Goal: Share content: Share content

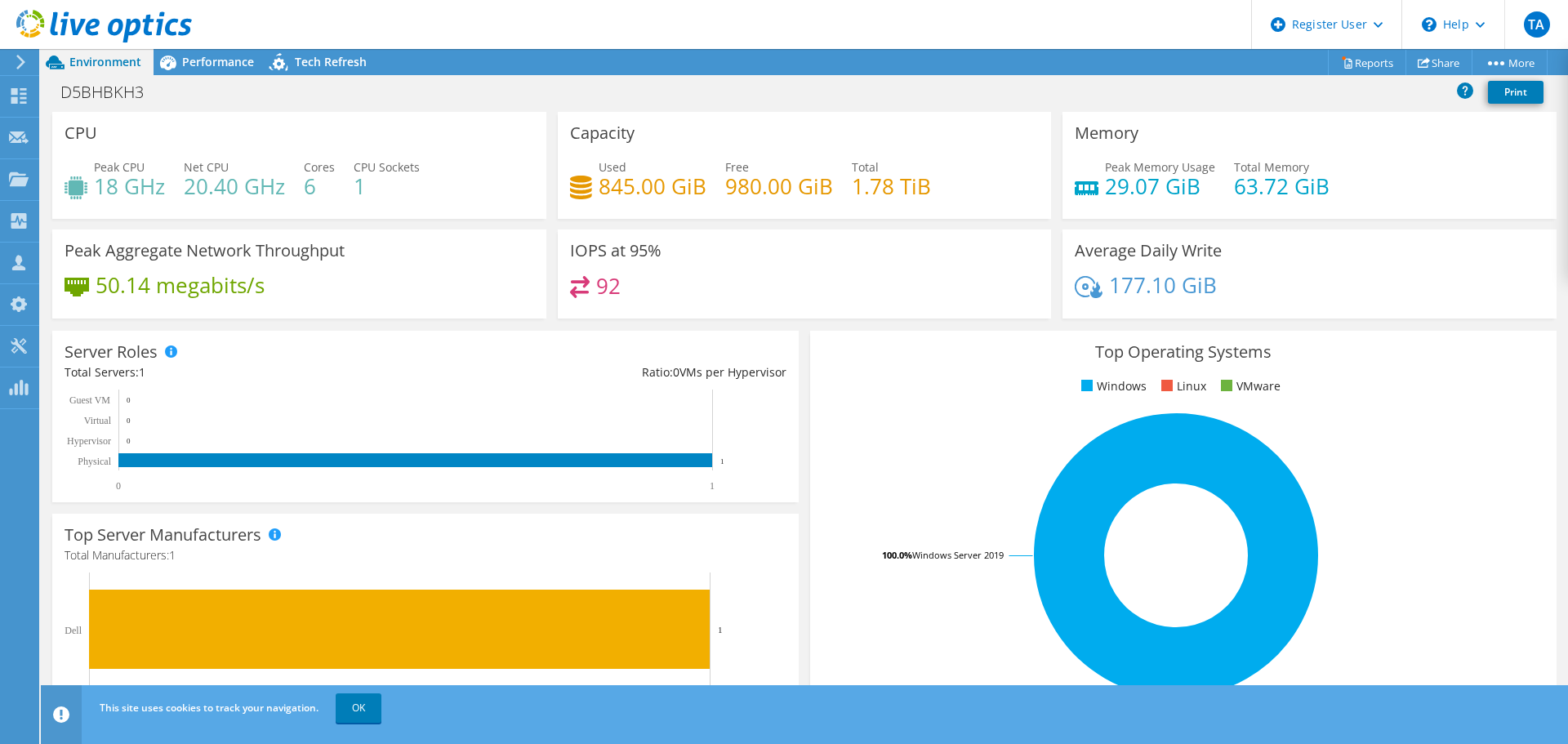
scroll to position [245, 0]
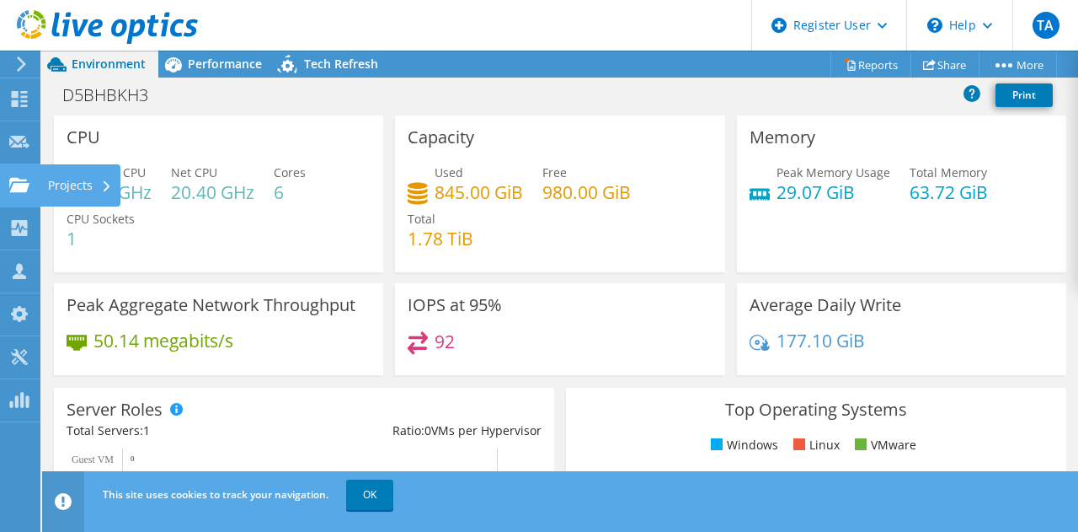
click at [72, 190] on div "Projects" at bounding box center [80, 185] width 81 height 42
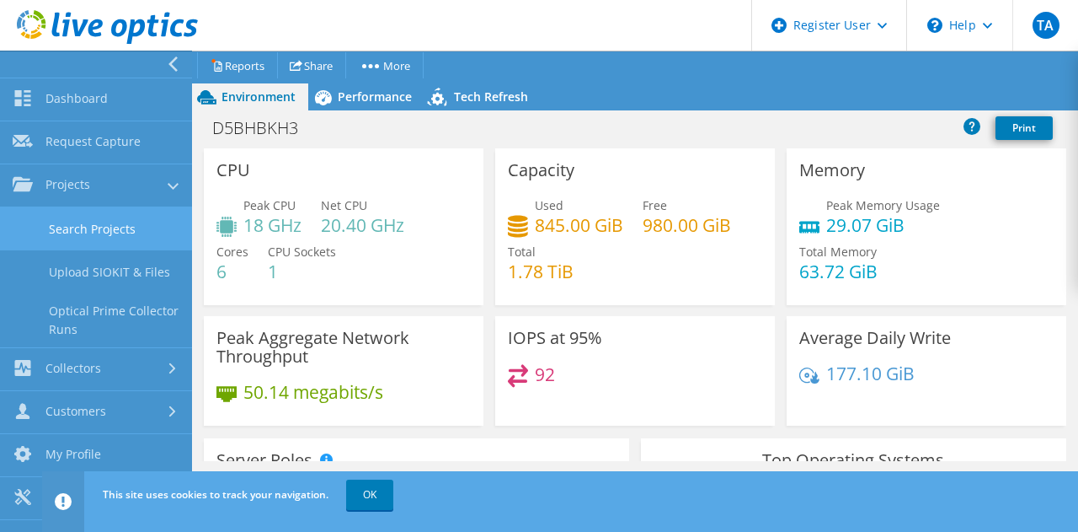
click at [91, 230] on link "Search Projects" at bounding box center [96, 228] width 192 height 43
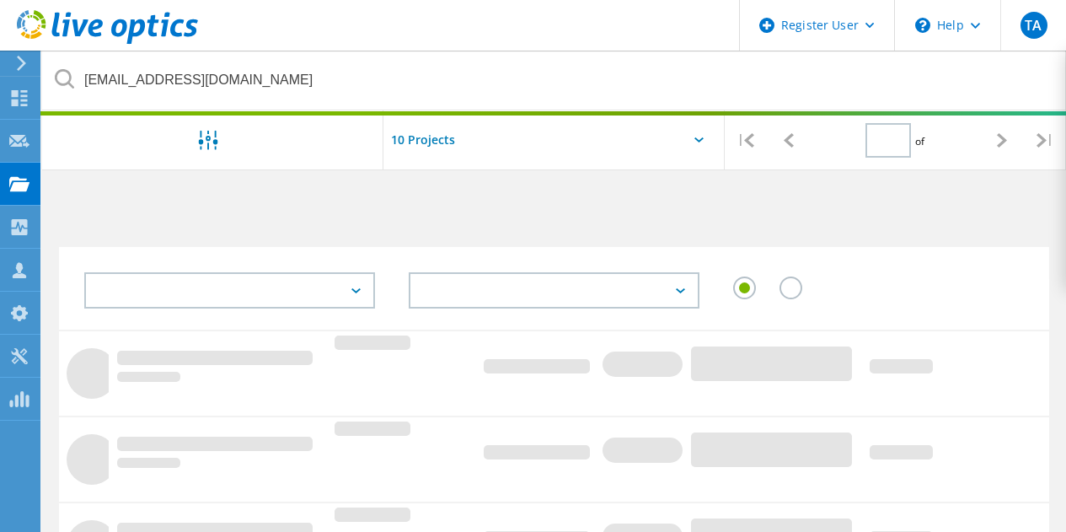
type input "1"
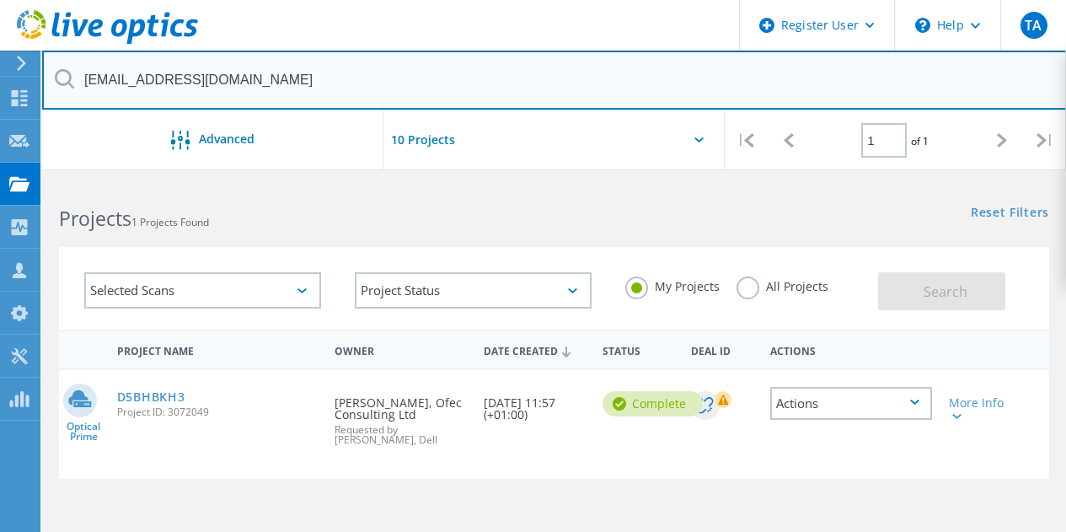
click at [231, 78] on input "[EMAIL_ADDRESS][DOMAIN_NAME]" at bounding box center [554, 80] width 1025 height 59
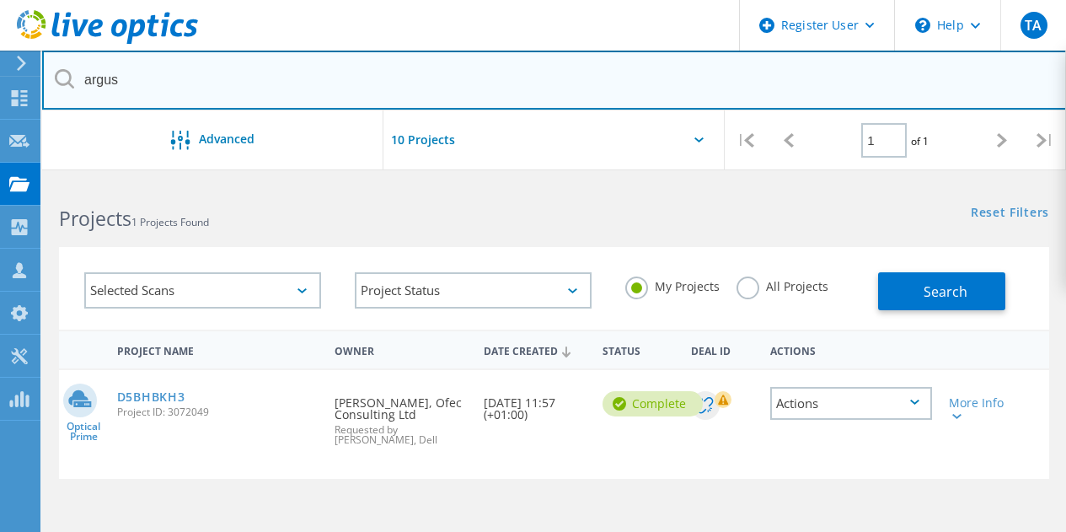
type input "argus"
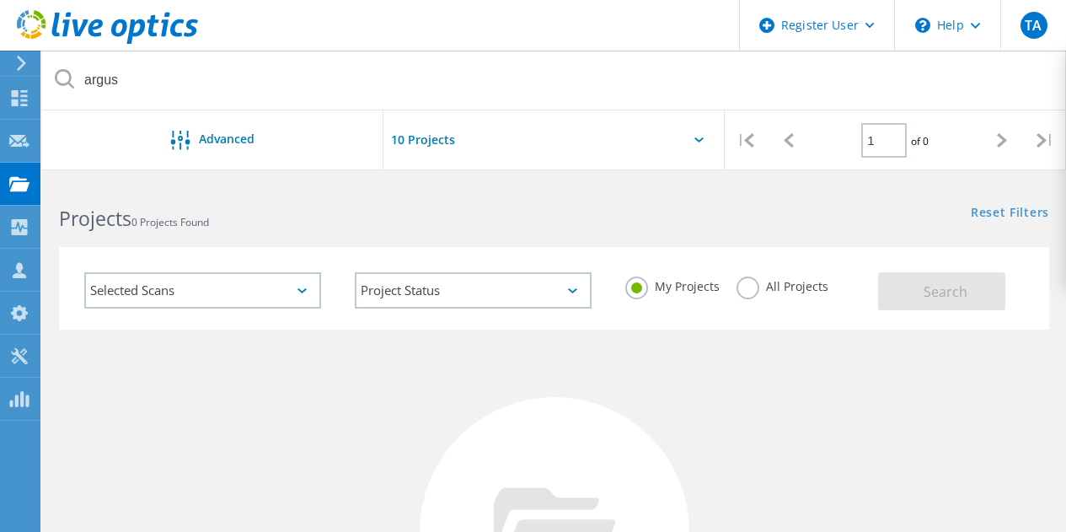
click at [750, 276] on label "All Projects" at bounding box center [782, 284] width 92 height 16
click at [0, 0] on input "All Projects" at bounding box center [0, 0] width 0 height 0
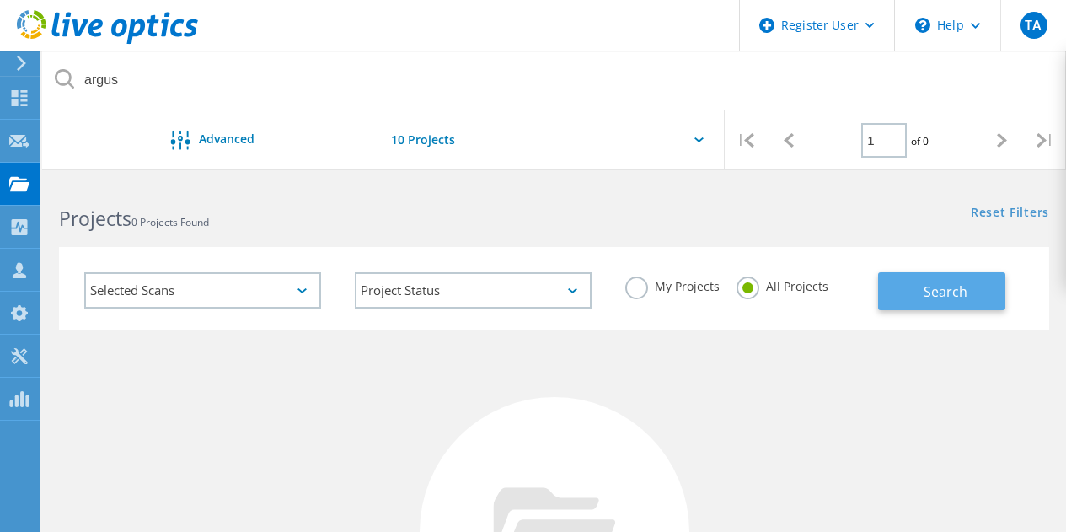
click at [944, 292] on span "Search" at bounding box center [945, 291] width 44 height 19
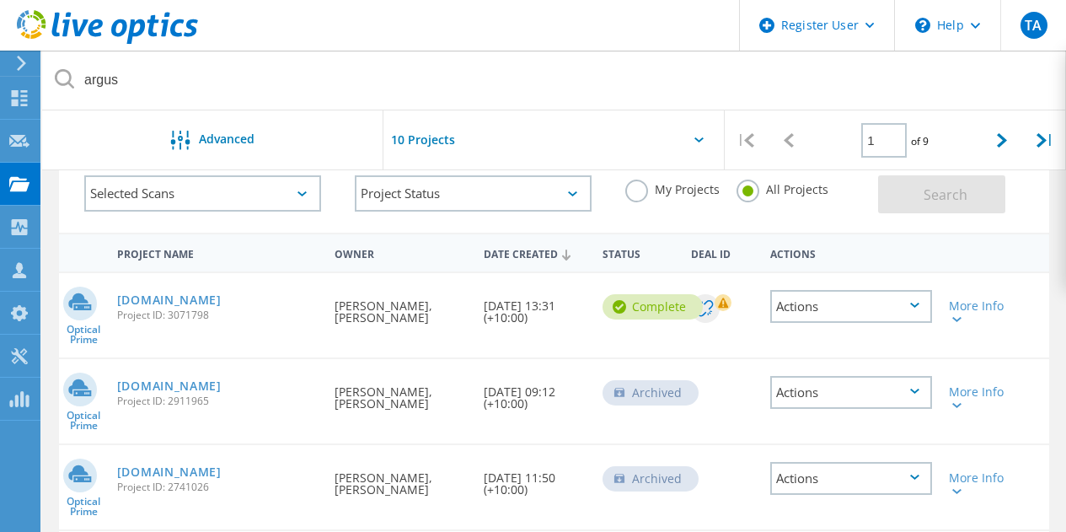
scroll to position [98, 0]
click at [206, 303] on link "[DOMAIN_NAME]" at bounding box center [169, 299] width 104 height 12
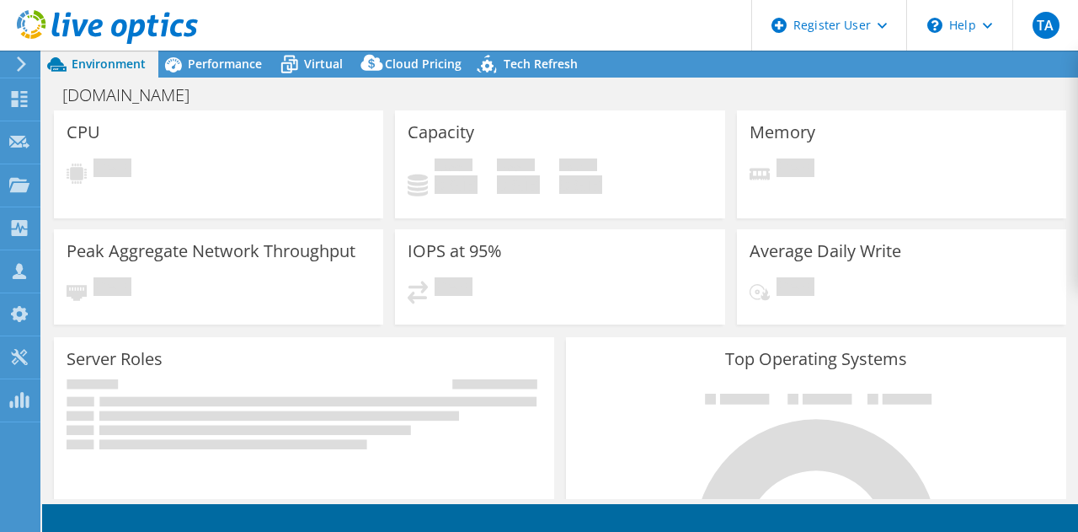
select select "Australia"
select select "AUD"
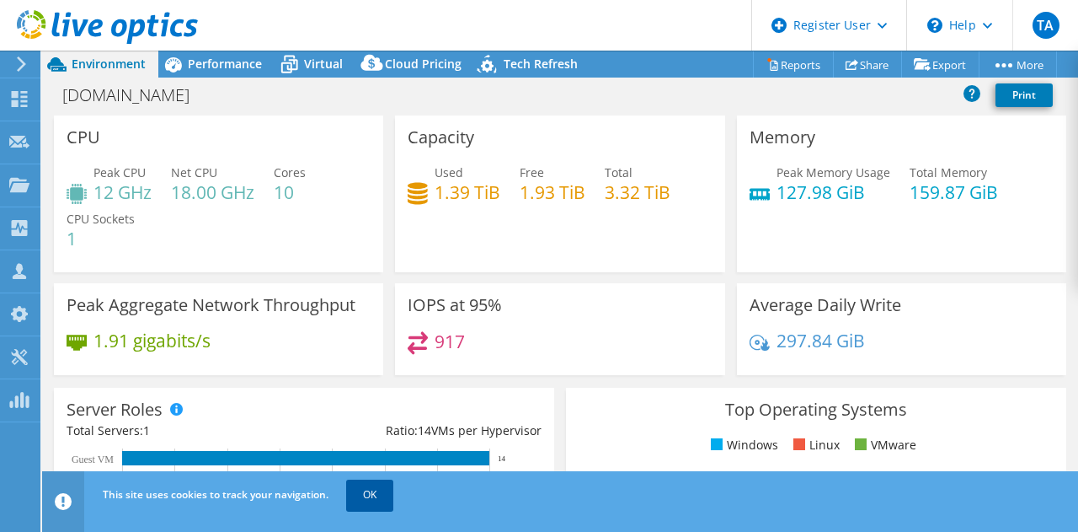
click at [378, 500] on link "OK" at bounding box center [369, 494] width 47 height 30
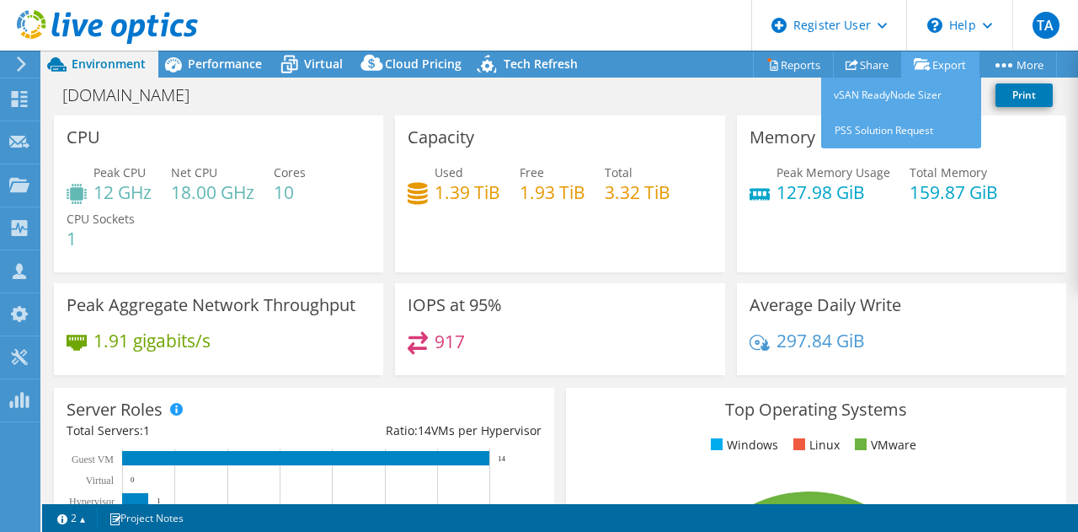
click at [932, 67] on link "Export" at bounding box center [940, 64] width 78 height 26
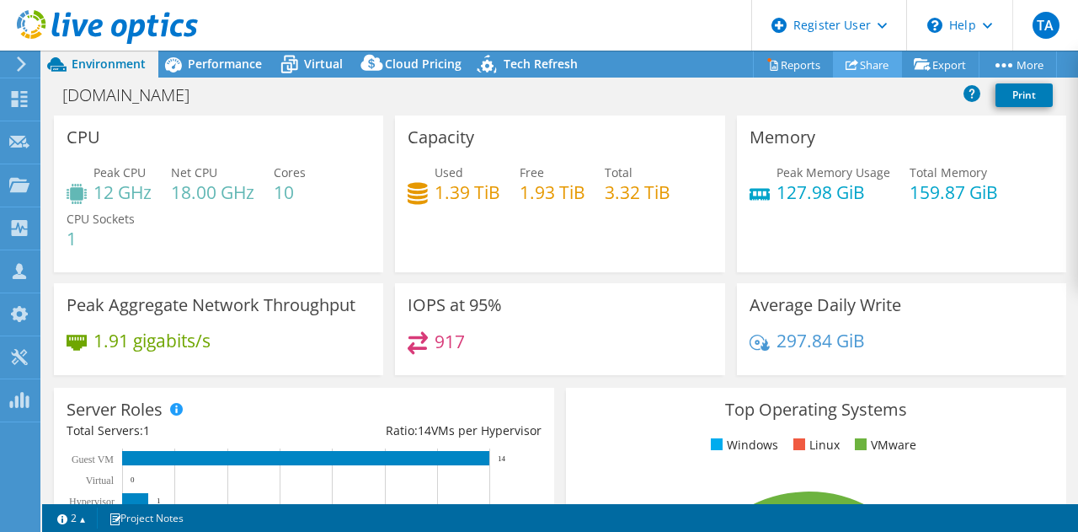
click at [856, 66] on link "Share" at bounding box center [867, 64] width 69 height 26
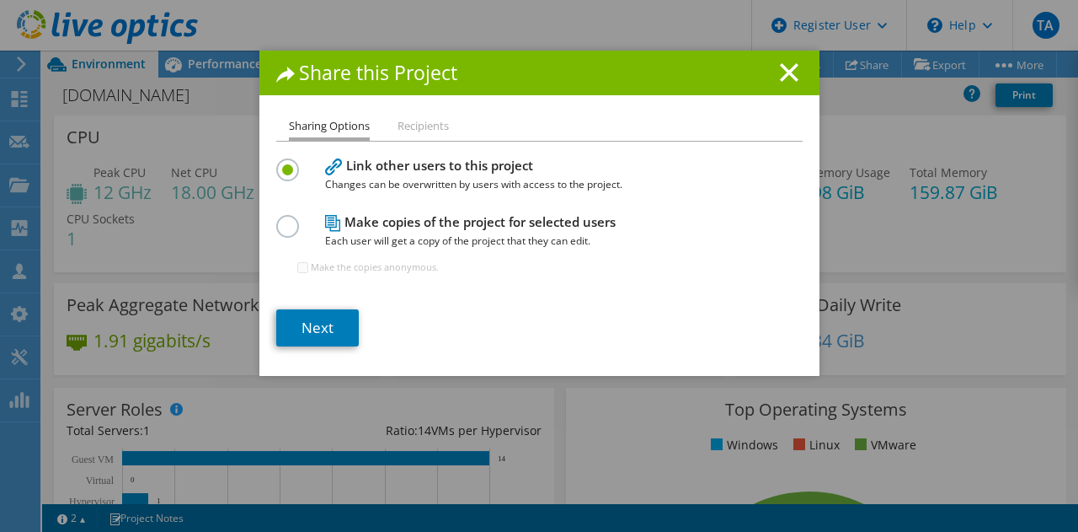
click at [281, 219] on label at bounding box center [290, 217] width 29 height 4
click at [0, 0] on input "radio" at bounding box center [0, 0] width 0 height 0
click at [324, 329] on link "Next" at bounding box center [317, 327] width 83 height 37
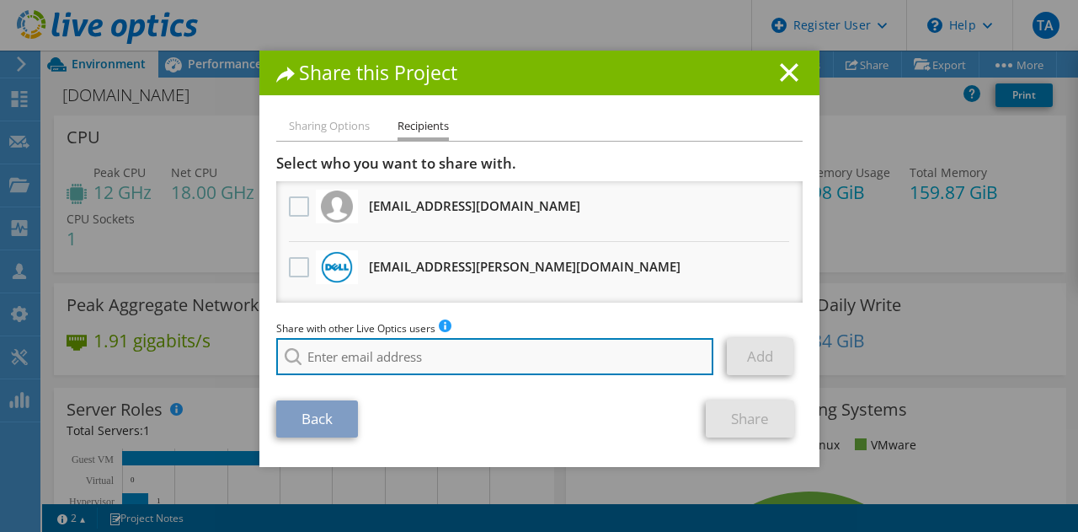
click at [480, 364] on input "search" at bounding box center [495, 356] width 438 height 37
paste input "[EMAIL_ADDRESS][PERSON_NAME][DOMAIN_NAME]"
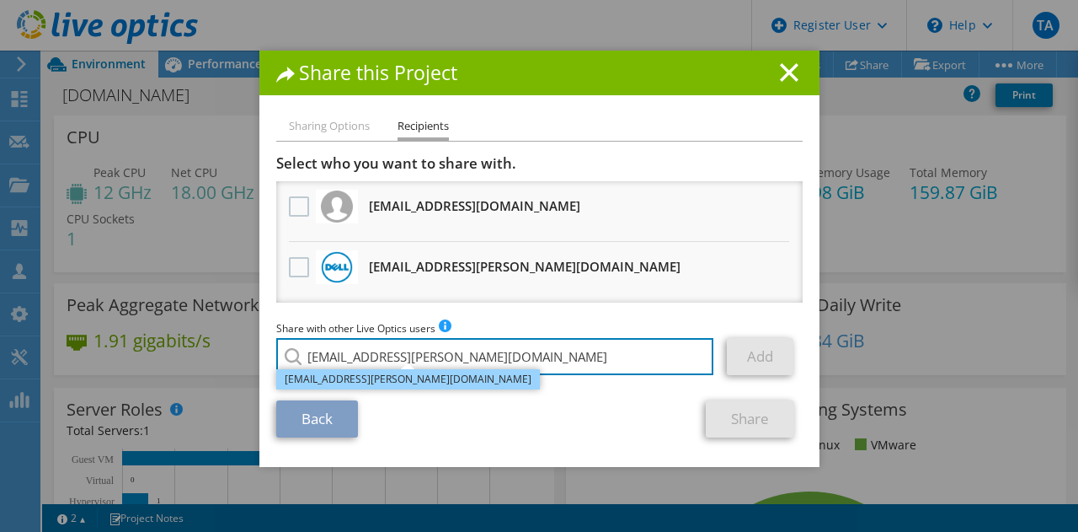
type input "[EMAIL_ADDRESS][PERSON_NAME][DOMAIN_NAME]"
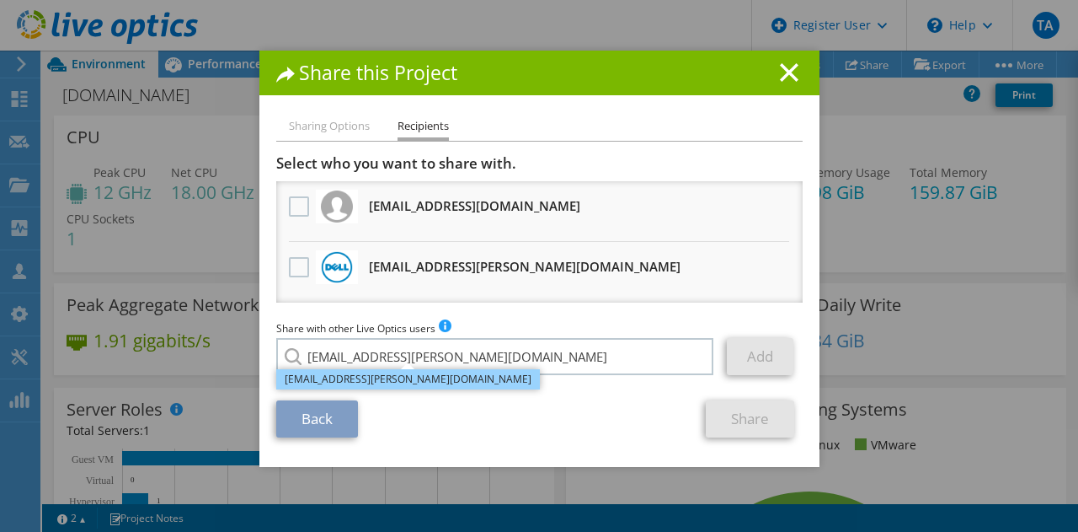
click at [398, 380] on li "[EMAIL_ADDRESS][PERSON_NAME][DOMAIN_NAME]" at bounding box center [408, 379] width 264 height 20
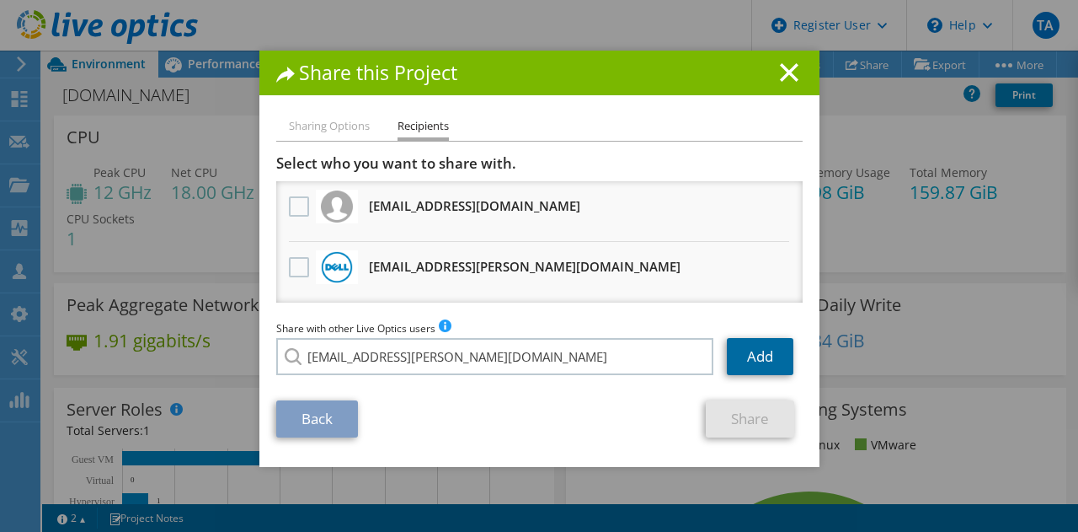
click at [744, 361] on link "Add" at bounding box center [760, 356] width 67 height 37
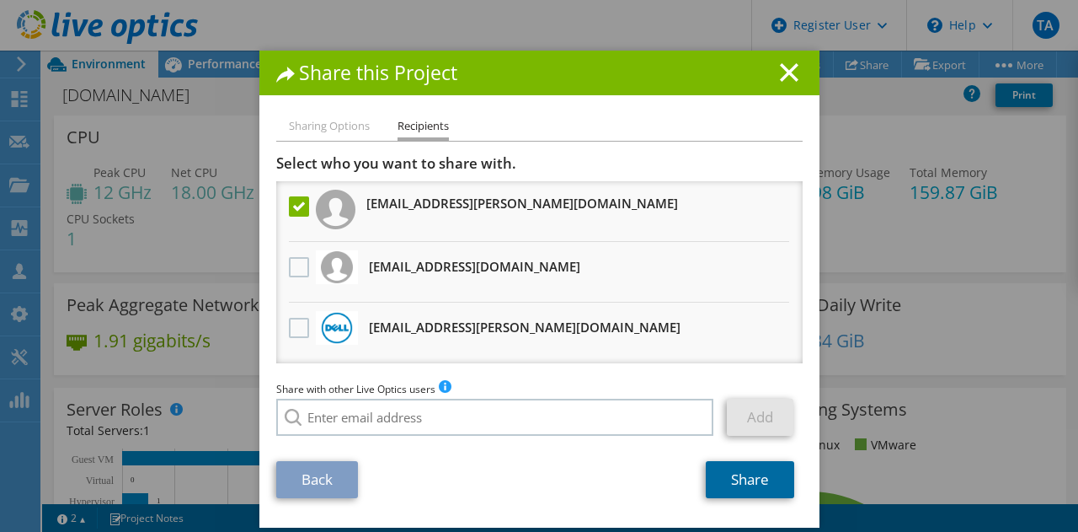
click at [740, 491] on link "Share" at bounding box center [750, 479] width 88 height 37
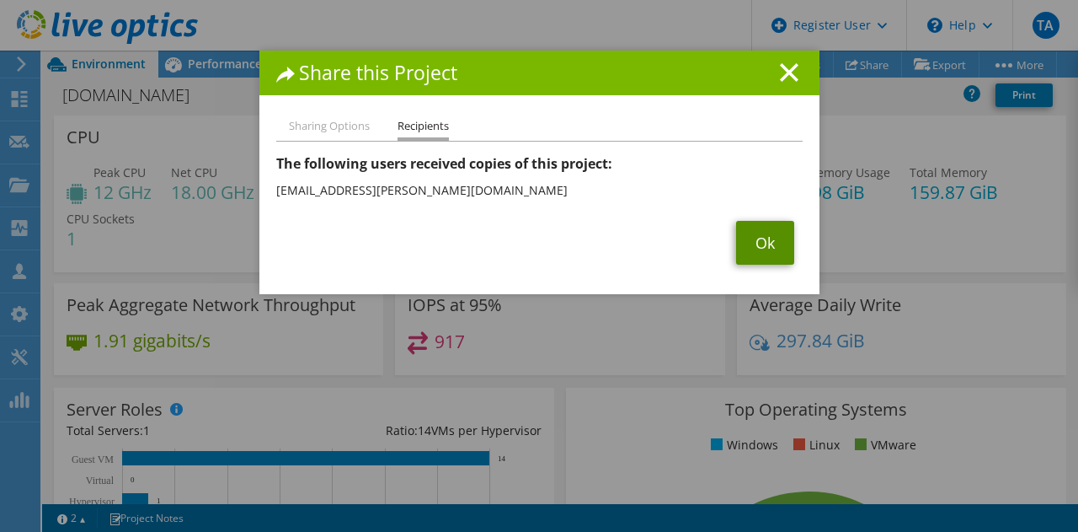
click at [750, 254] on link "Ok" at bounding box center [765, 243] width 58 height 44
